Goal: Information Seeking & Learning: Learn about a topic

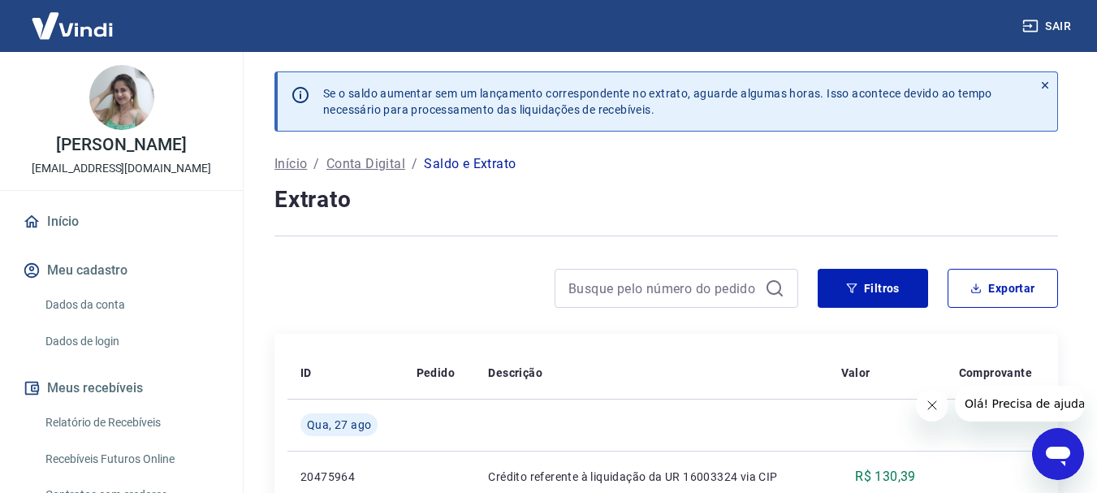
click at [388, 162] on p "Conta Digital" at bounding box center [365, 163] width 79 height 19
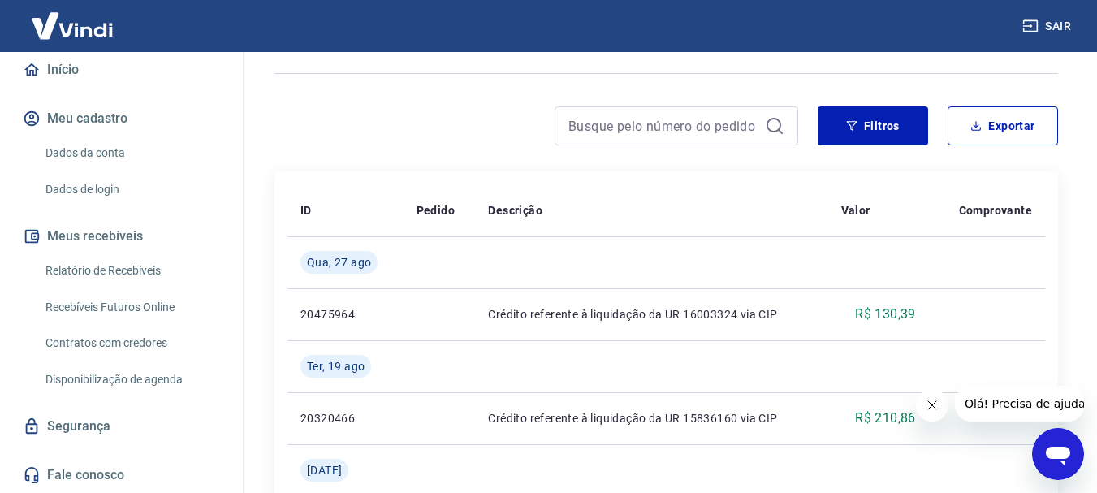
scroll to position [6, 0]
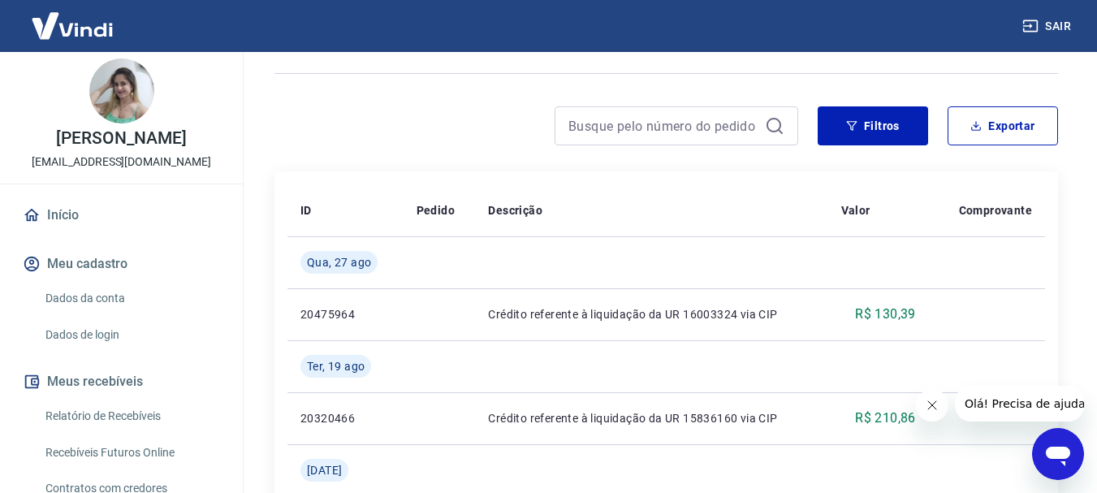
click at [70, 229] on link "Início" at bounding box center [121, 215] width 204 height 36
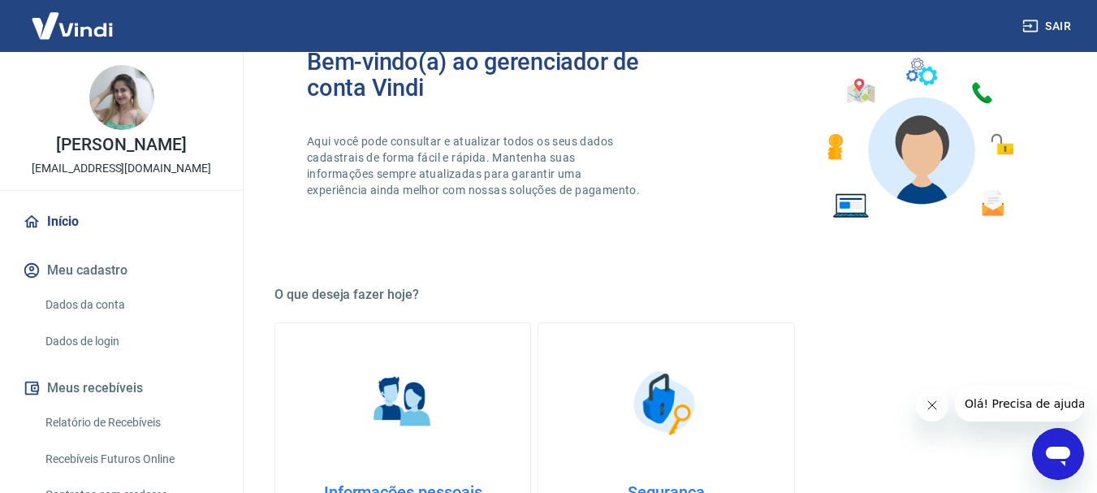
click at [93, 31] on img at bounding box center [72, 26] width 106 height 50
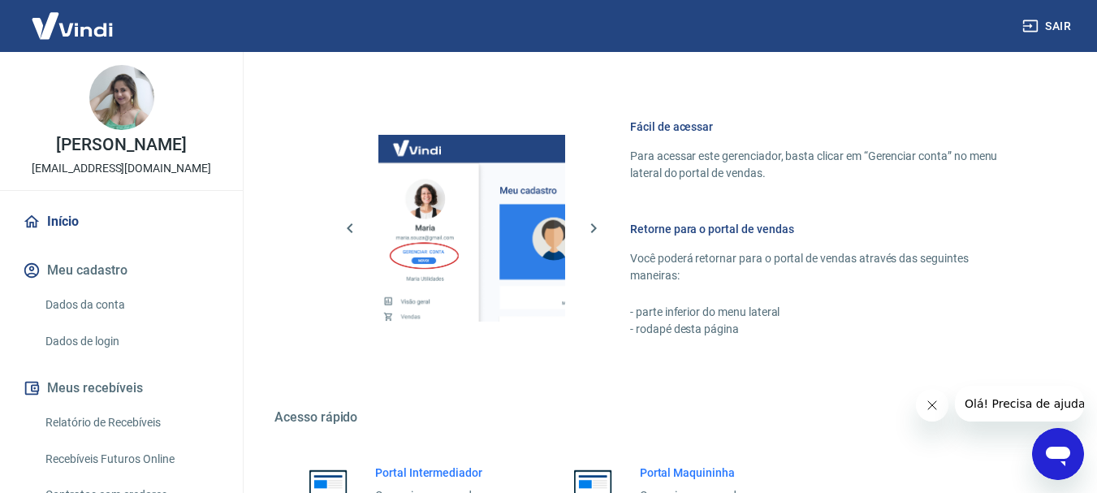
scroll to position [683, 0]
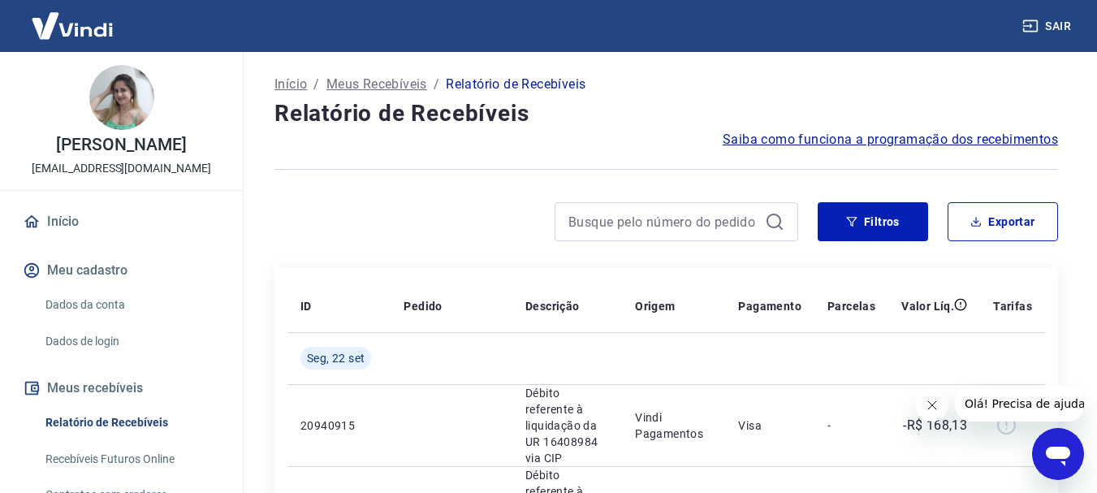
click at [917, 138] on span "Saiba como funciona a programação dos recebimentos" at bounding box center [889, 139] width 335 height 19
click at [58, 237] on link "Início" at bounding box center [121, 222] width 204 height 36
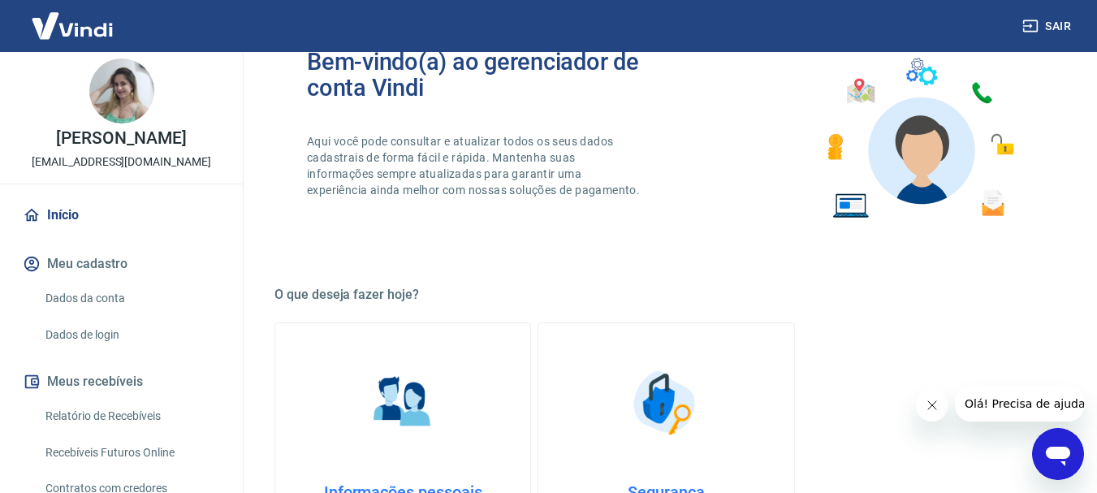
scroll to position [169, 0]
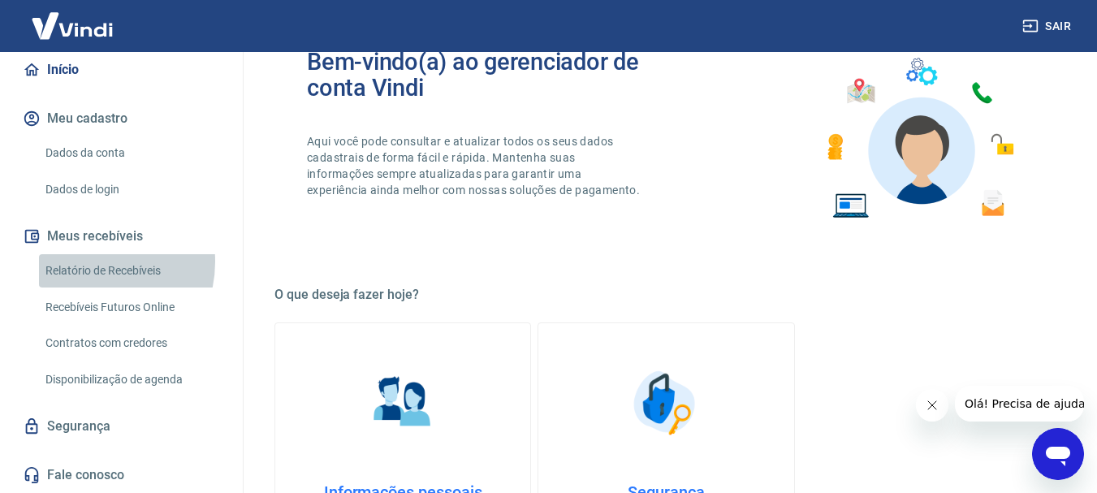
click at [90, 261] on link "Relatório de Recebíveis" at bounding box center [131, 270] width 184 height 33
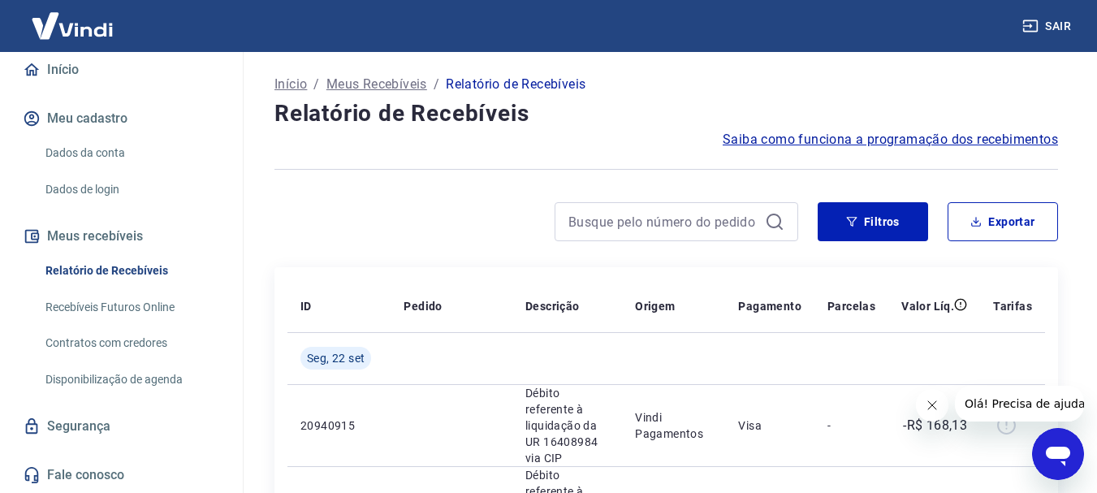
click at [148, 303] on link "Recebíveis Futuros Online" at bounding box center [131, 307] width 184 height 33
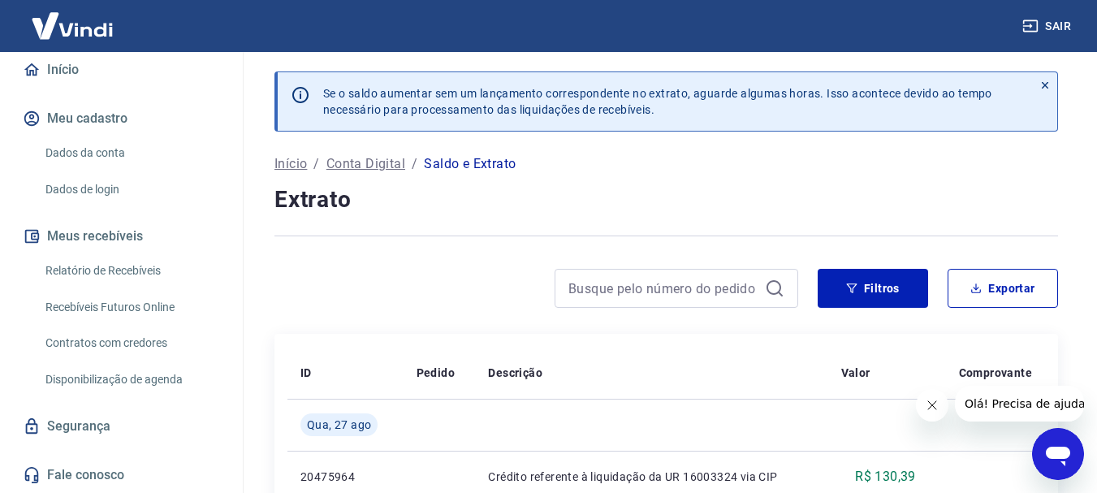
scroll to position [162, 0]
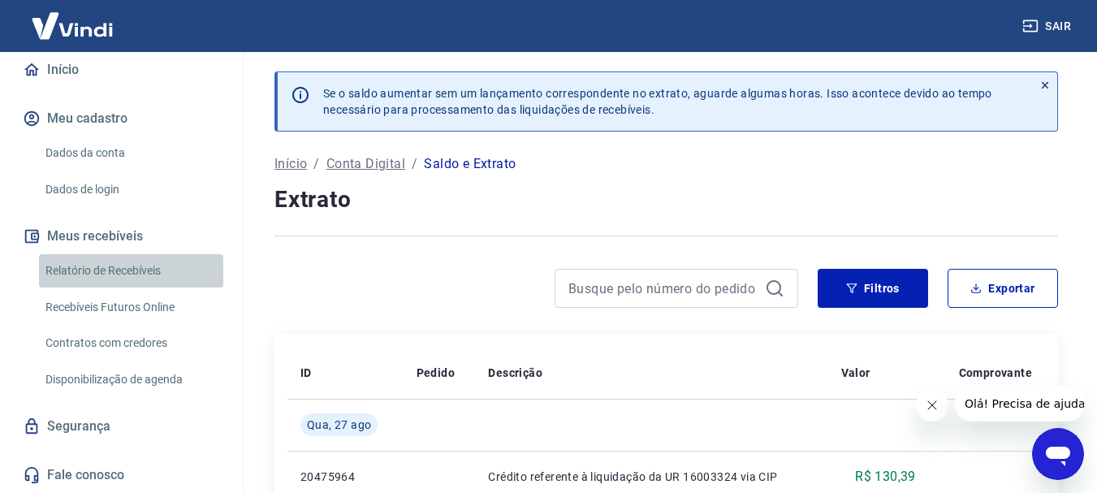
click at [153, 262] on link "Relatório de Recebíveis" at bounding box center [131, 270] width 184 height 33
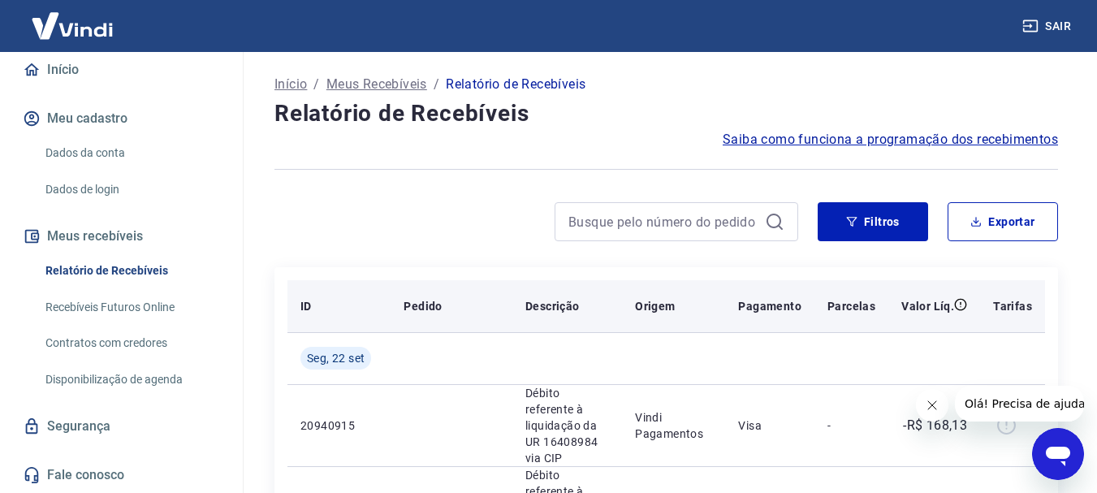
drag, startPoint x: 1006, startPoint y: 280, endPoint x: 1024, endPoint y: 300, distance: 26.4
click at [1016, 298] on th "Tarifas" at bounding box center [1012, 306] width 65 height 52
click at [1024, 300] on p "Tarifas" at bounding box center [1012, 306] width 39 height 16
click at [1019, 316] on th "Tarifas" at bounding box center [1012, 306] width 65 height 52
click at [1013, 304] on p "Tarifas" at bounding box center [1012, 306] width 39 height 16
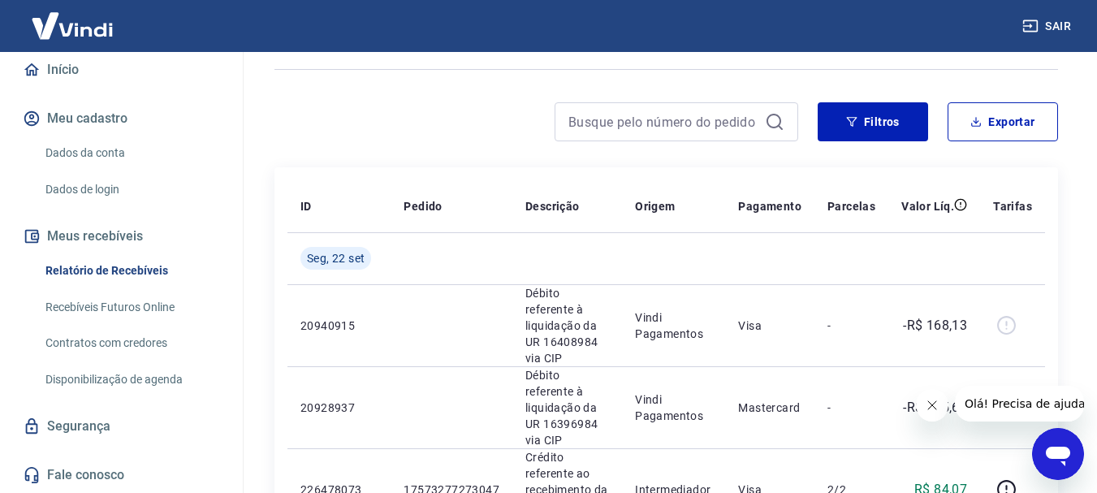
scroll to position [81, 0]
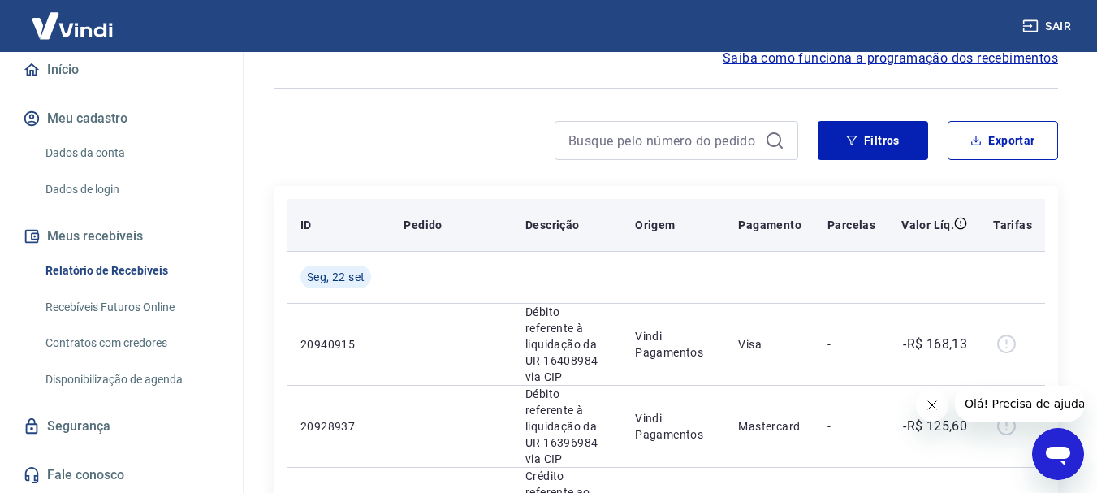
click at [1016, 221] on p "Tarifas" at bounding box center [1012, 225] width 39 height 16
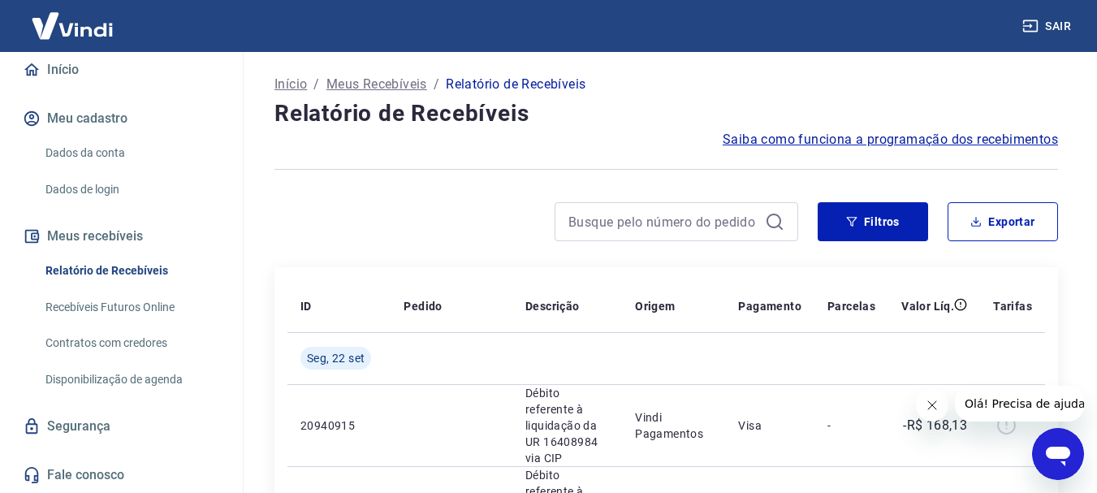
scroll to position [169, 0]
